Goal: Information Seeking & Learning: Learn about a topic

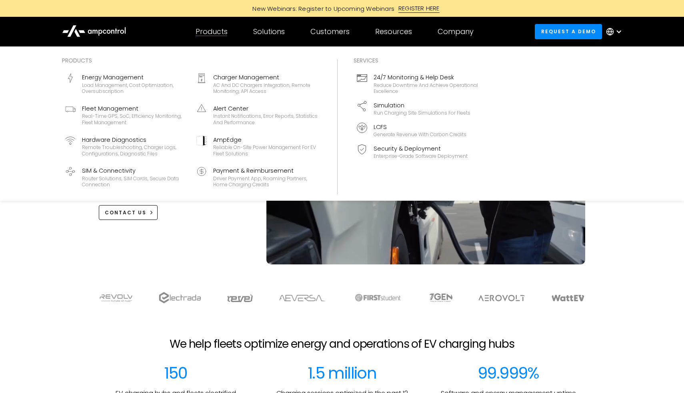
click at [219, 33] on div "Products" at bounding box center [212, 31] width 32 height 9
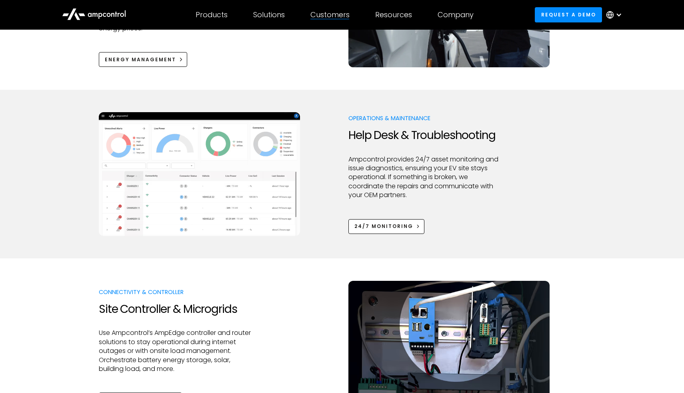
click at [328, 256] on div at bounding box center [342, 247] width 684 height 22
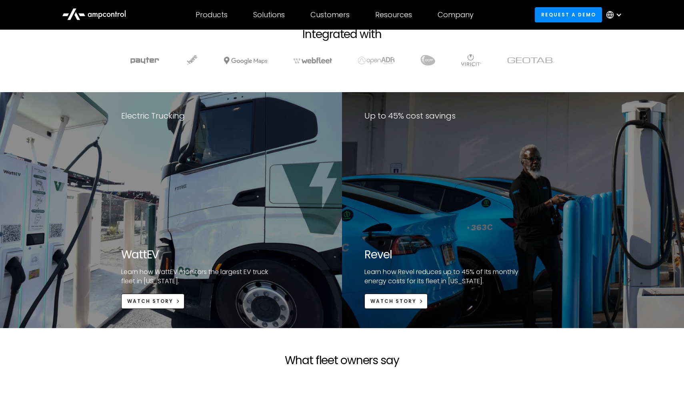
scroll to position [1511, 0]
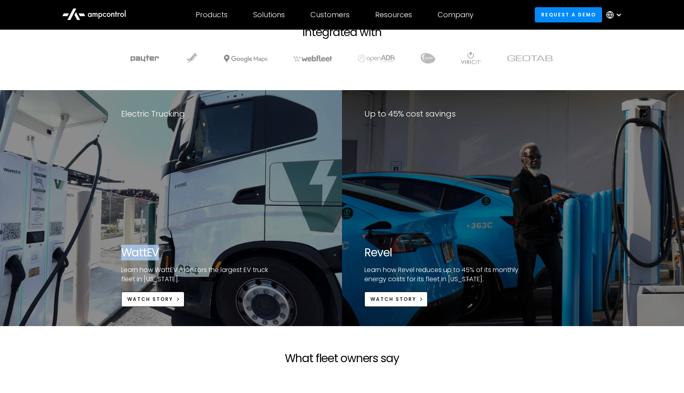
drag, startPoint x: 165, startPoint y: 247, endPoint x: 122, endPoint y: 251, distance: 43.0
click at [122, 251] on h2 "WattEV" at bounding box center [200, 253] width 159 height 14
copy h2 "WattEV"
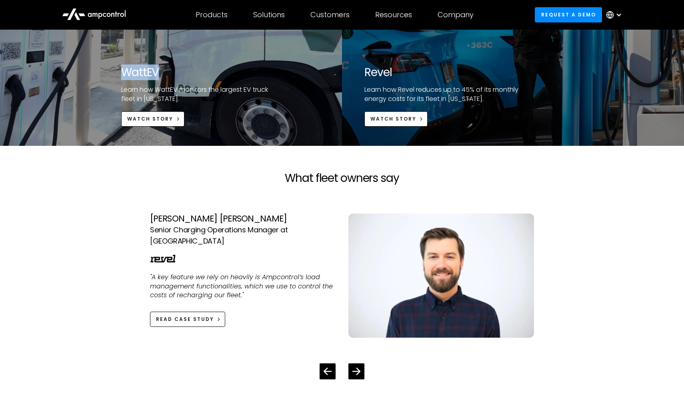
scroll to position [1693, 0]
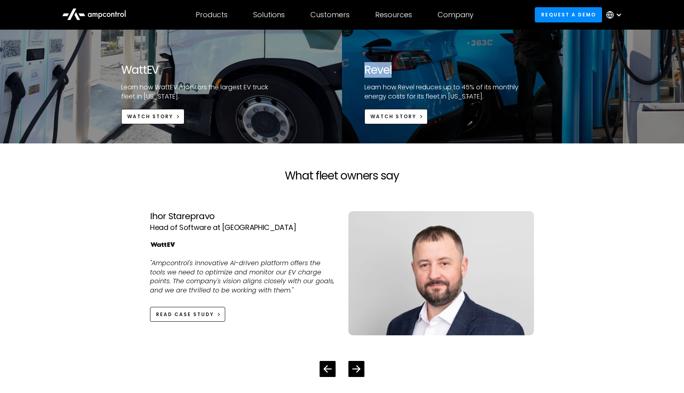
drag, startPoint x: 394, startPoint y: 69, endPoint x: 362, endPoint y: 69, distance: 32.0
click at [362, 69] on div "Up to 45% cost savings Revel Learn how Revel reduces up to 45% of its monthly e…" at bounding box center [463, 26] width 243 height 236
copy h2 "Revel"
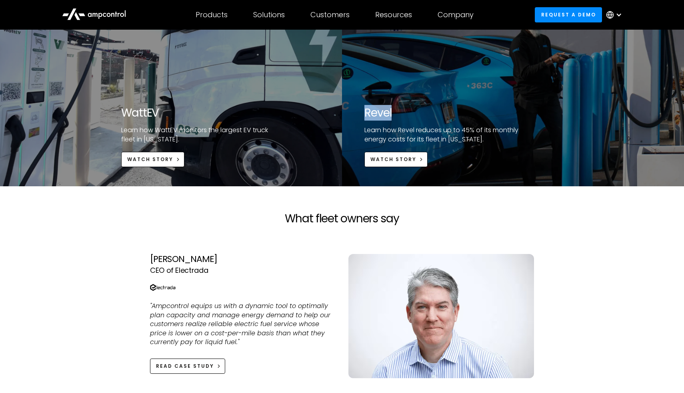
scroll to position [1753, 0]
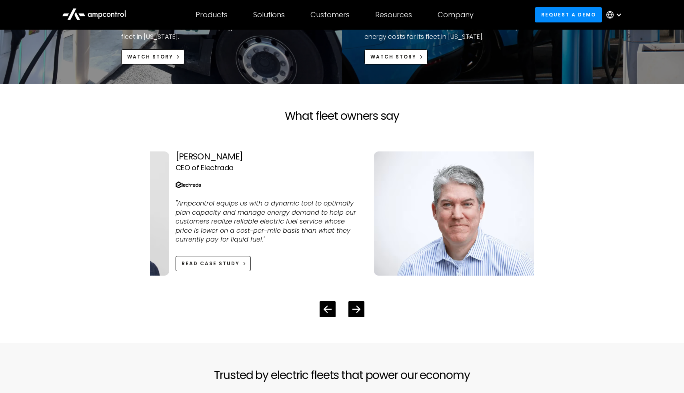
click at [242, 179] on div "[PERSON_NAME] CEO of Electrada "Ampcontrol equips us with a dynamic tool to opt…" at bounding box center [269, 213] width 186 height 124
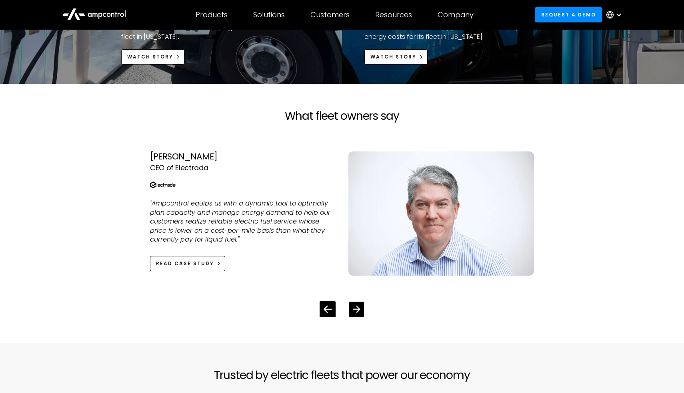
click at [359, 313] on div "Next slide" at bounding box center [357, 309] width 8 height 8
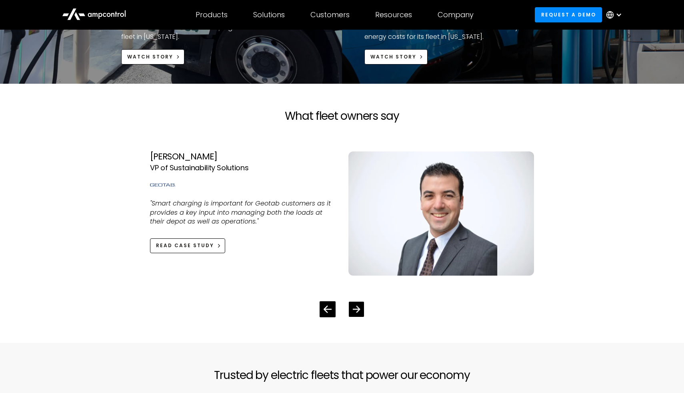
click at [359, 313] on div "Next slide" at bounding box center [357, 309] width 8 height 8
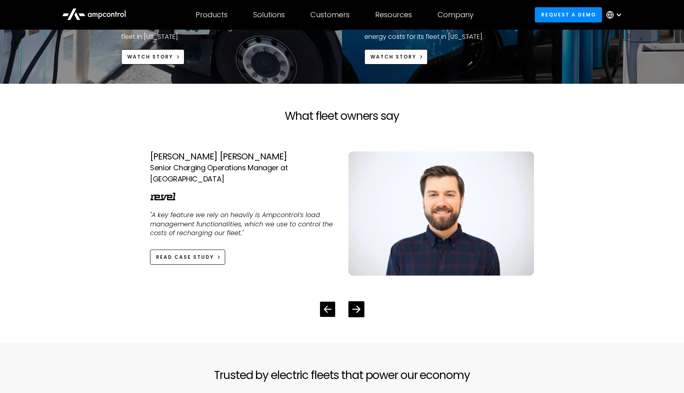
click at [322, 313] on div "Previous slide" at bounding box center [327, 308] width 15 height 15
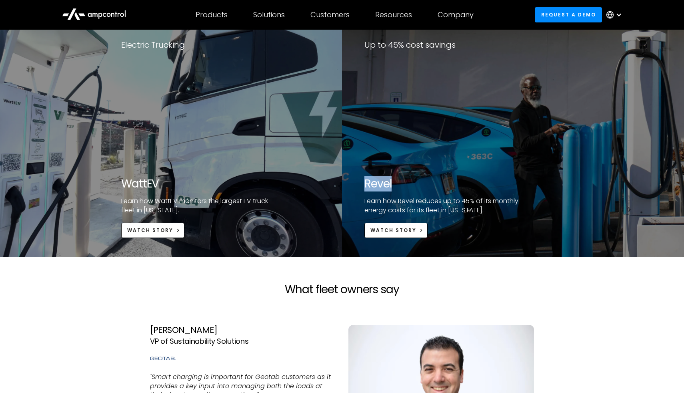
scroll to position [1487, 0]
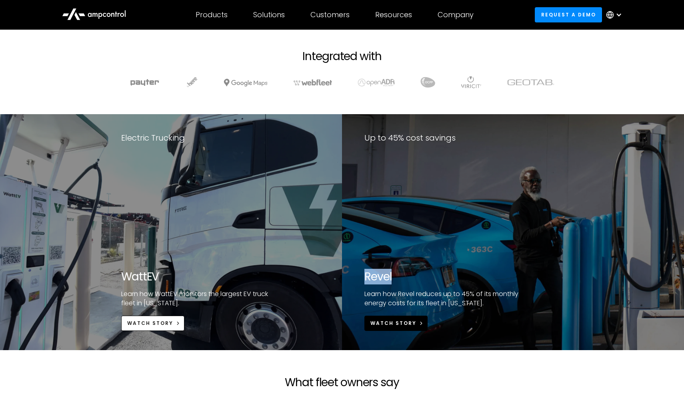
click at [395, 323] on div "Watch Story" at bounding box center [394, 322] width 46 height 7
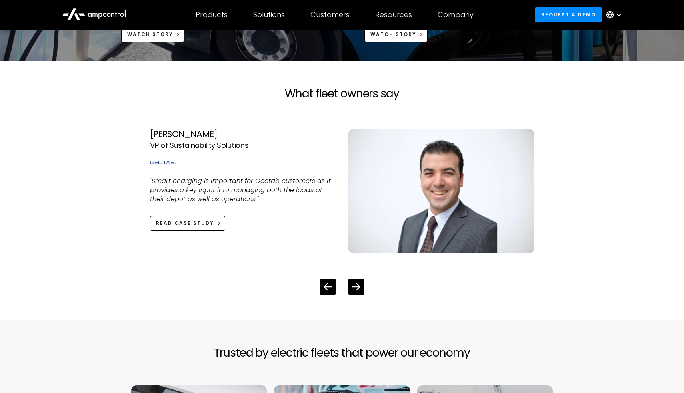
scroll to position [1791, 0]
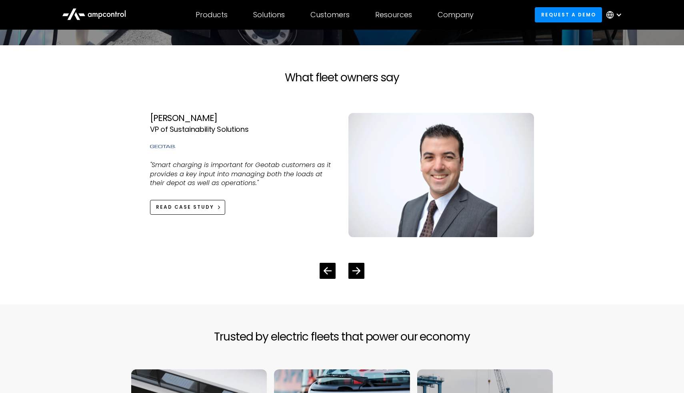
click at [168, 148] on img "4 / 4" at bounding box center [163, 146] width 26 height 13
click at [194, 207] on div "Read Case Study" at bounding box center [185, 206] width 58 height 7
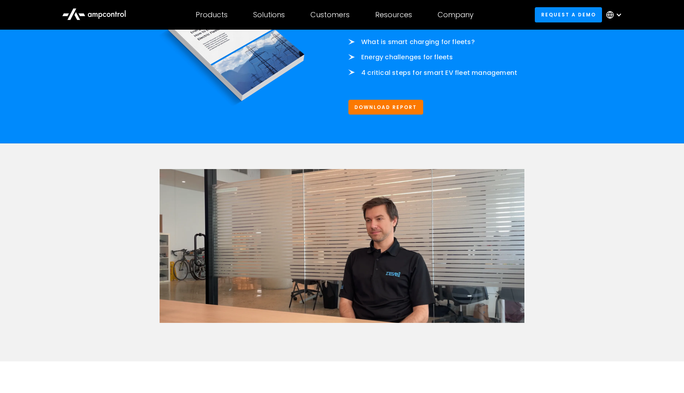
scroll to position [1281, 0]
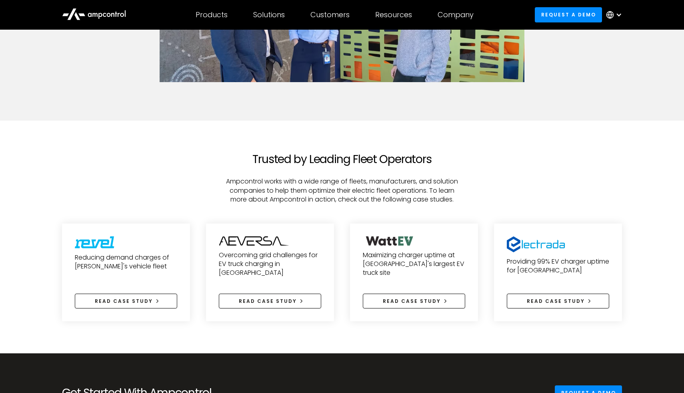
scroll to position [1499, 0]
